Goal: Transaction & Acquisition: Purchase product/service

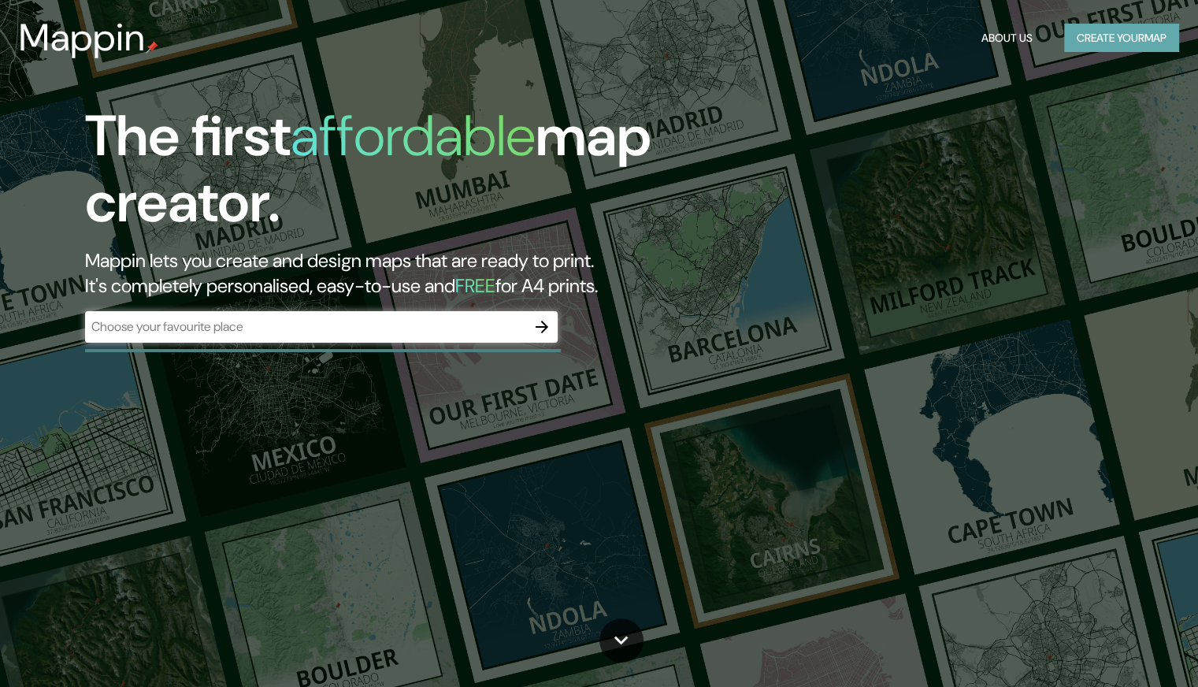
click at [1124, 31] on button "Create your map" at bounding box center [1121, 38] width 115 height 29
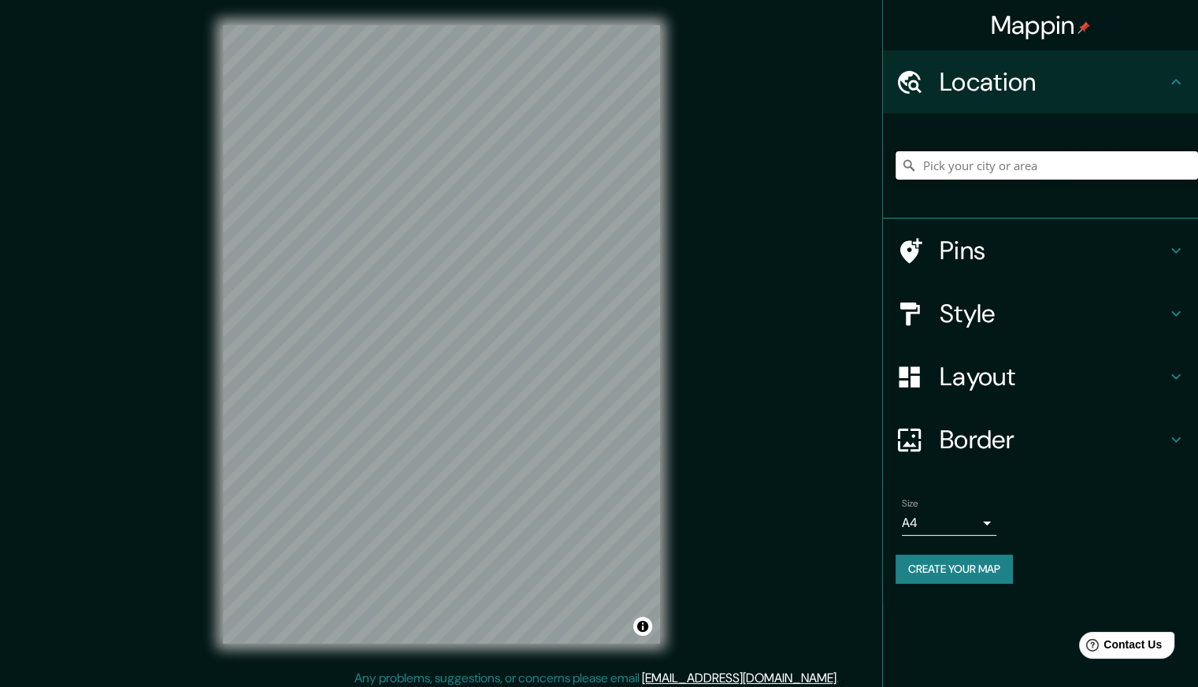
click at [942, 158] on input "Pick your city or area" at bounding box center [1046, 165] width 302 height 28
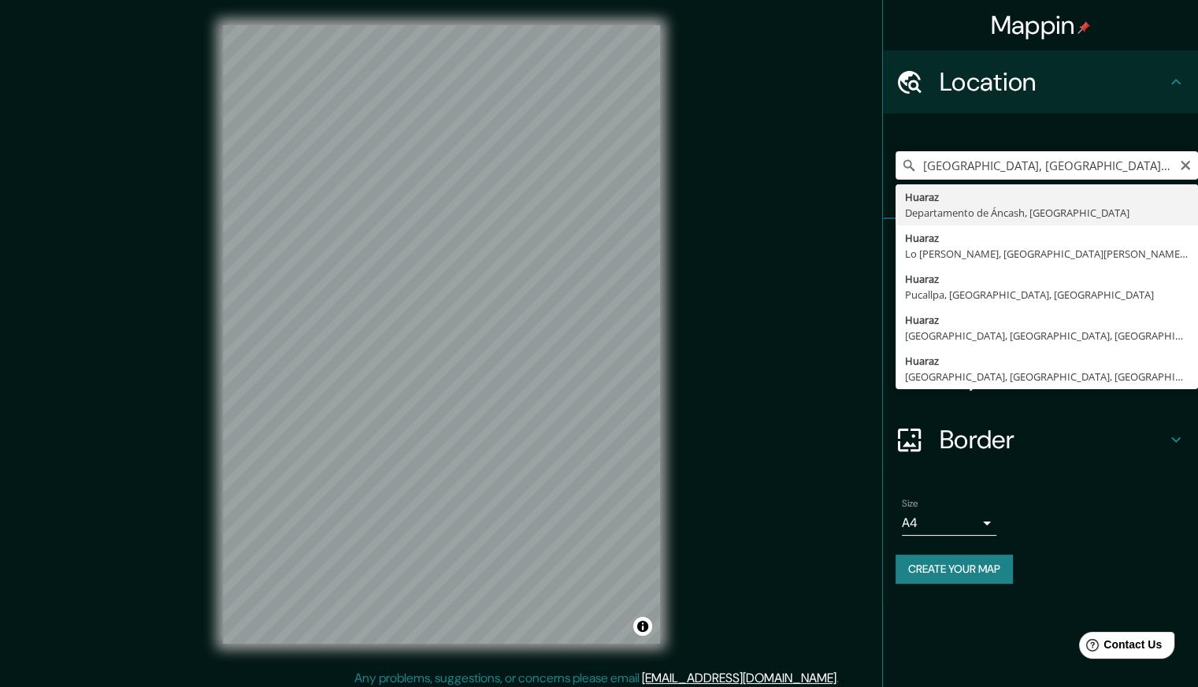
type input "Huaraz, [GEOGRAPHIC_DATA], [GEOGRAPHIC_DATA]"
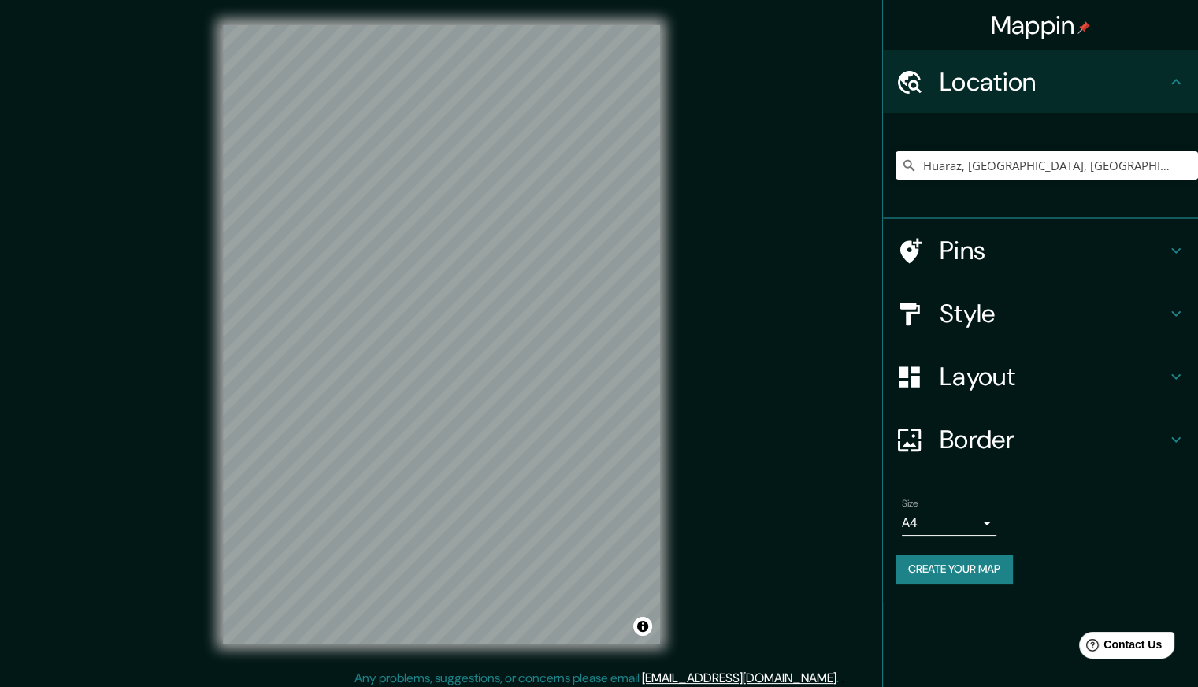
click at [1029, 309] on h4 "Style" at bounding box center [1052, 313] width 227 height 31
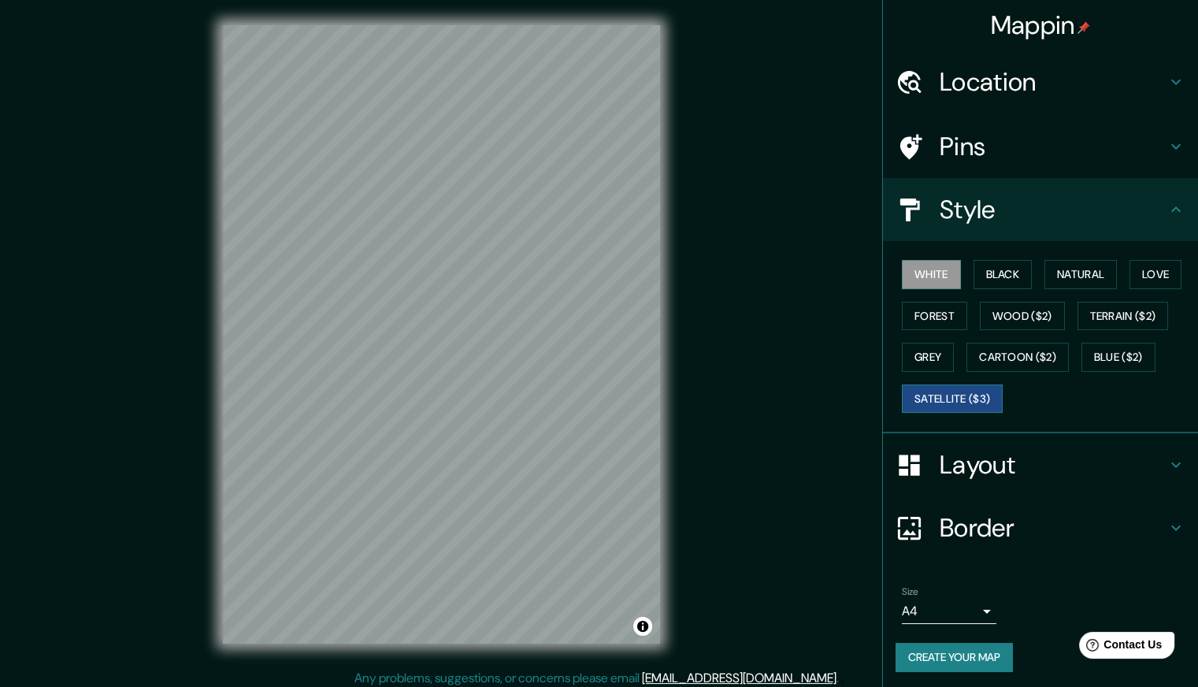
click at [963, 388] on button "Satellite ($3)" at bounding box center [952, 398] width 101 height 29
click at [677, 461] on div "© Mapbox © OpenStreetMap Improve this map © Maxar" at bounding box center [441, 334] width 487 height 669
click at [931, 272] on button "White" at bounding box center [931, 274] width 59 height 29
drag, startPoint x: 718, startPoint y: 380, endPoint x: 685, endPoint y: 375, distance: 33.4
click at [696, 372] on div "Mappin Location [GEOGRAPHIC_DATA], [GEOGRAPHIC_DATA], [GEOGRAPHIC_DATA] Pins St…" at bounding box center [599, 347] width 1198 height 694
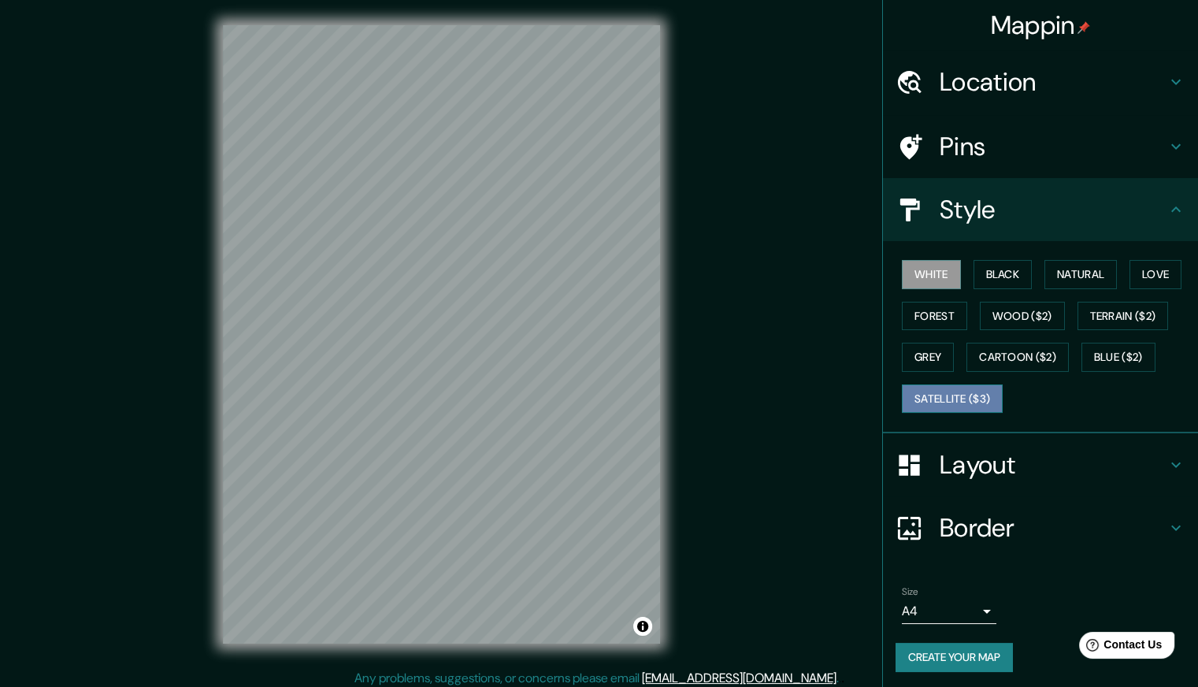
click at [957, 399] on button "Satellite ($3)" at bounding box center [952, 398] width 101 height 29
click at [919, 278] on button "White" at bounding box center [931, 274] width 59 height 29
click at [995, 267] on button "Black" at bounding box center [1002, 274] width 59 height 29
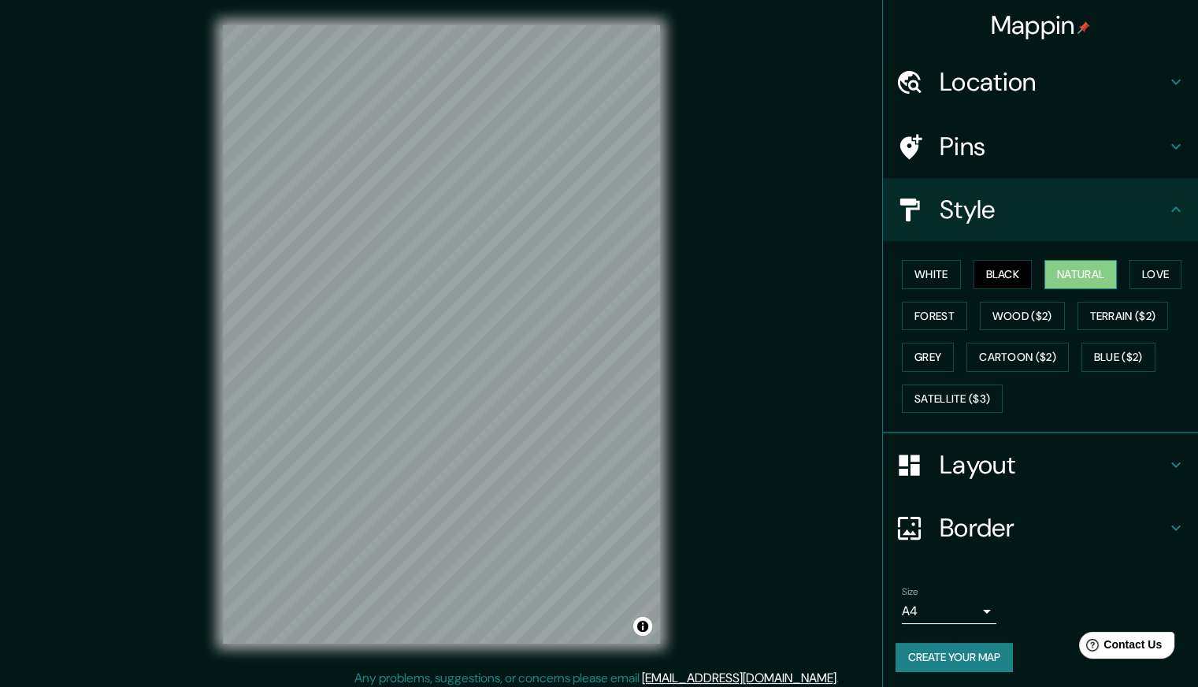
click at [1069, 265] on button "Natural" at bounding box center [1080, 274] width 72 height 29
click at [975, 276] on button "Black" at bounding box center [1002, 274] width 59 height 29
click at [1056, 272] on button "Natural" at bounding box center [1080, 274] width 72 height 29
click at [1135, 275] on button "Love" at bounding box center [1155, 274] width 52 height 29
click at [909, 318] on button "Forest" at bounding box center [934, 316] width 65 height 29
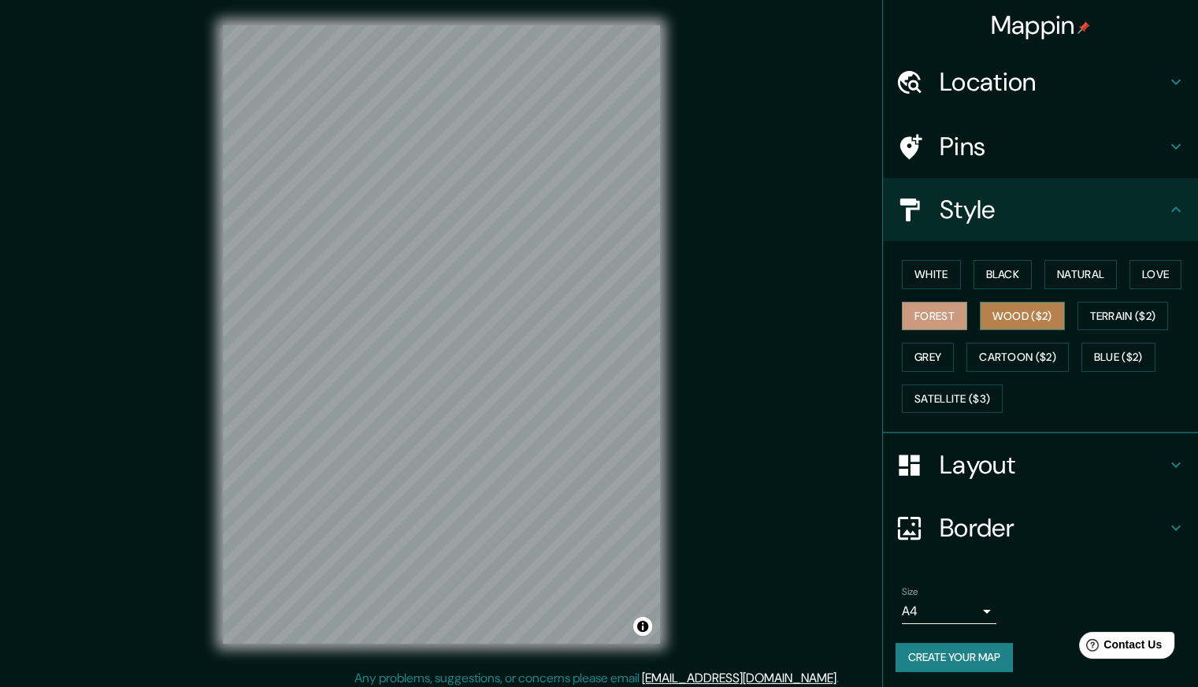
click at [998, 316] on button "Wood ($2)" at bounding box center [1022, 316] width 85 height 29
click at [1064, 269] on button "Natural" at bounding box center [1080, 274] width 72 height 29
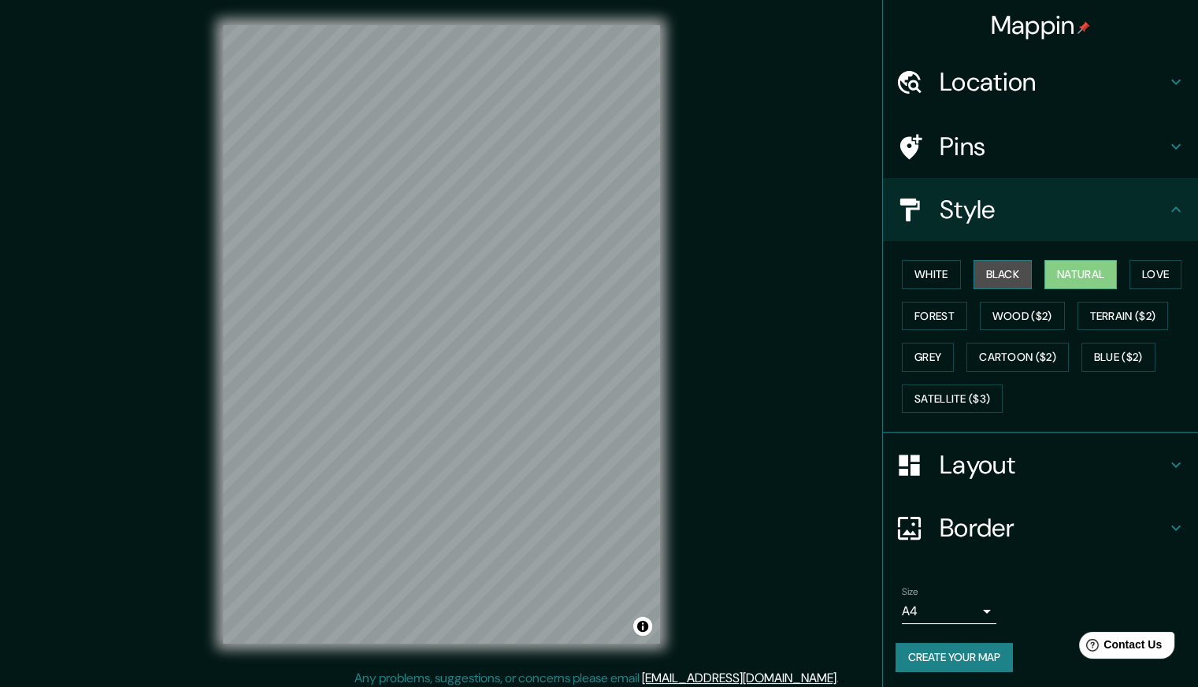
click at [985, 266] on button "Black" at bounding box center [1002, 274] width 59 height 29
click at [865, 442] on div "Mappin Location [GEOGRAPHIC_DATA], [GEOGRAPHIC_DATA], [GEOGRAPHIC_DATA] Pins St…" at bounding box center [599, 347] width 1198 height 694
click at [132, 187] on div "Mappin Location [GEOGRAPHIC_DATA], [GEOGRAPHIC_DATA], [GEOGRAPHIC_DATA] Pins St…" at bounding box center [599, 347] width 1198 height 694
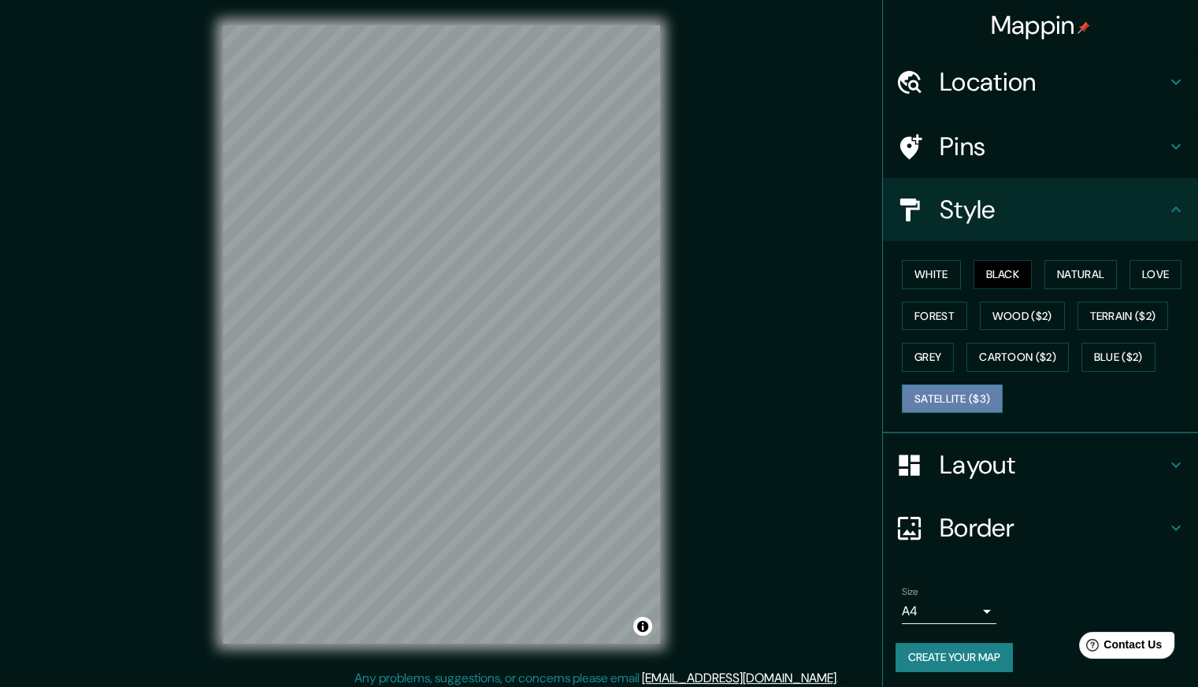
click at [935, 387] on button "Satellite ($3)" at bounding box center [952, 398] width 101 height 29
drag, startPoint x: 472, startPoint y: 338, endPoint x: 480, endPoint y: 350, distance: 14.9
click at [480, 350] on div at bounding box center [480, 350] width 13 height 13
click at [920, 287] on button "White" at bounding box center [931, 274] width 59 height 29
